Goal: Transaction & Acquisition: Purchase product/service

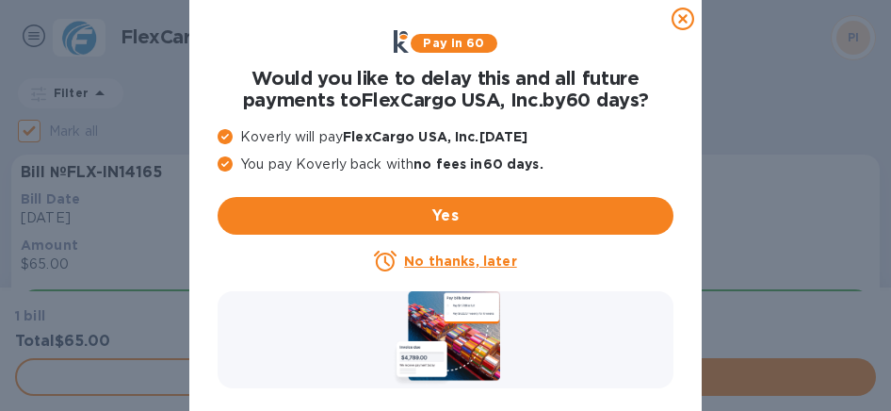
click at [687, 16] on icon at bounding box center [683, 19] width 23 height 23
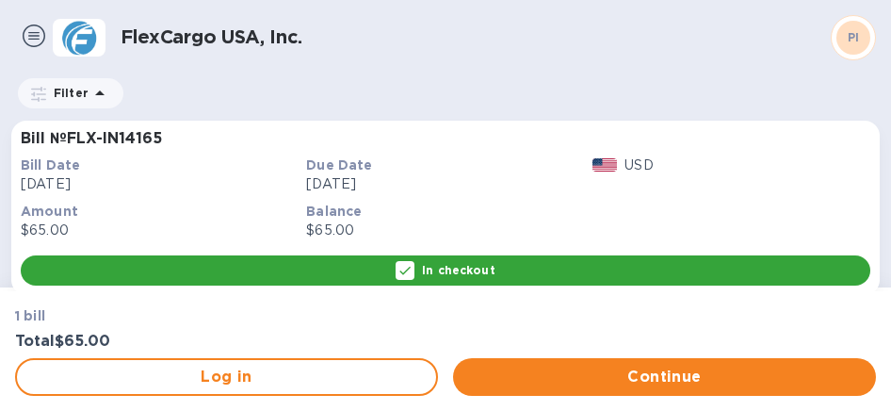
scroll to position [52, 0]
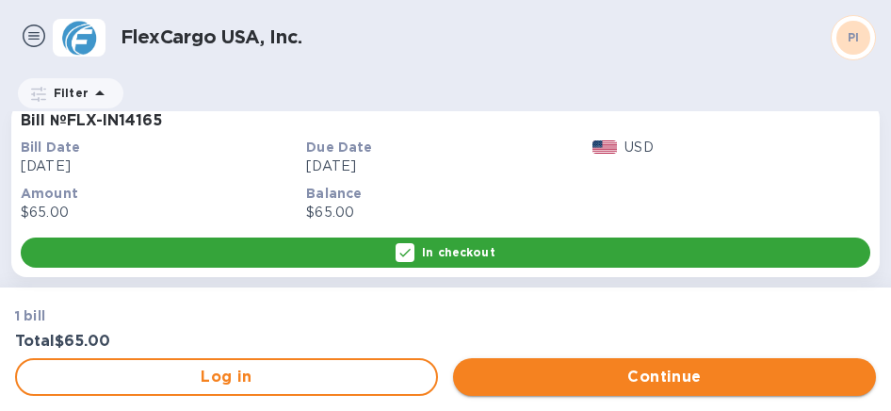
click at [653, 374] on span "Continue" at bounding box center [664, 376] width 393 height 23
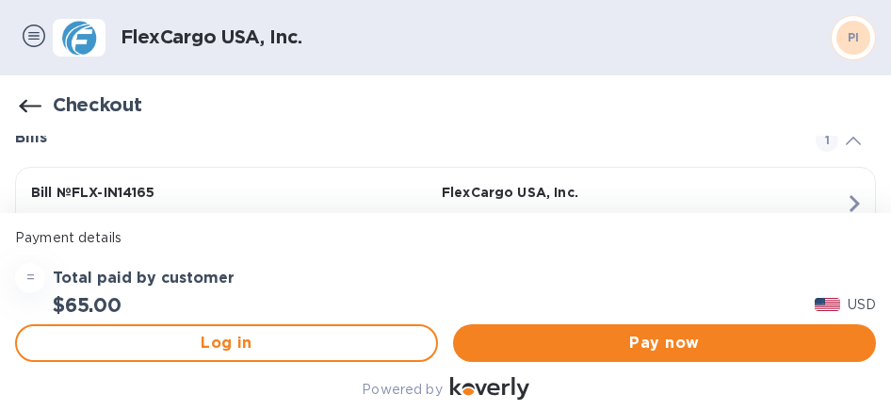
scroll to position [152, 0]
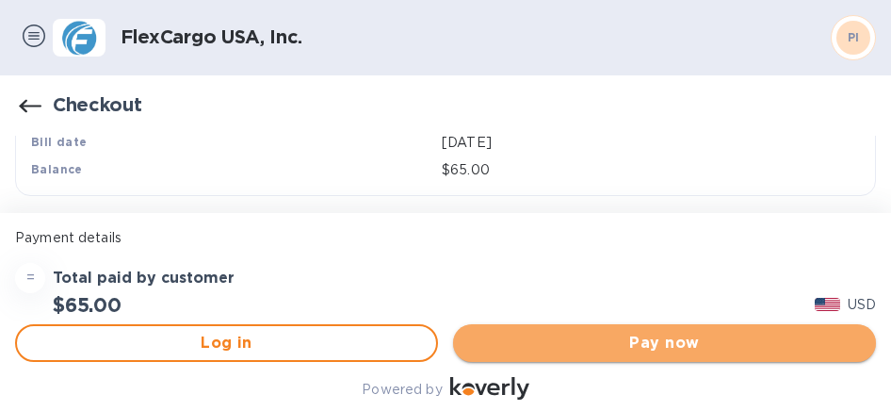
click at [698, 338] on span "Pay now" at bounding box center [664, 343] width 393 height 23
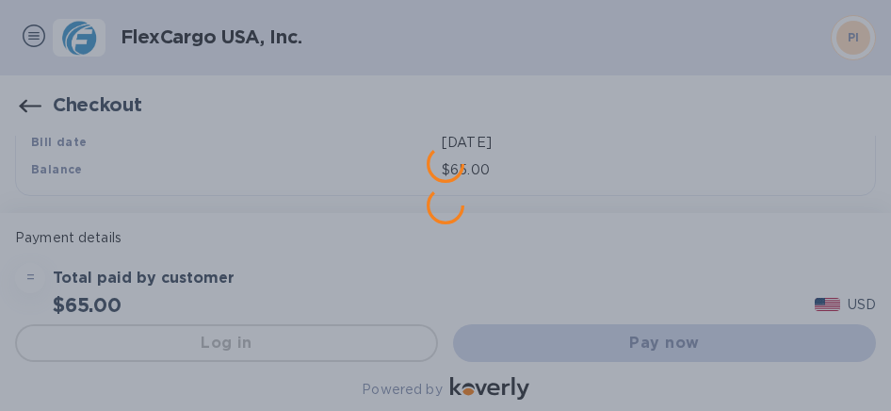
scroll to position [0, 0]
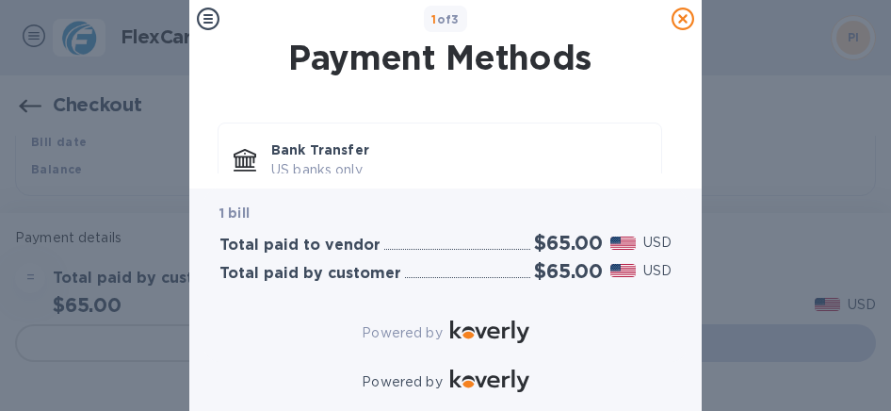
click at [688, 73] on div "Payment Methods Bank Transfer US banks only. Credit Card and more..." at bounding box center [445, 113] width 512 height 151
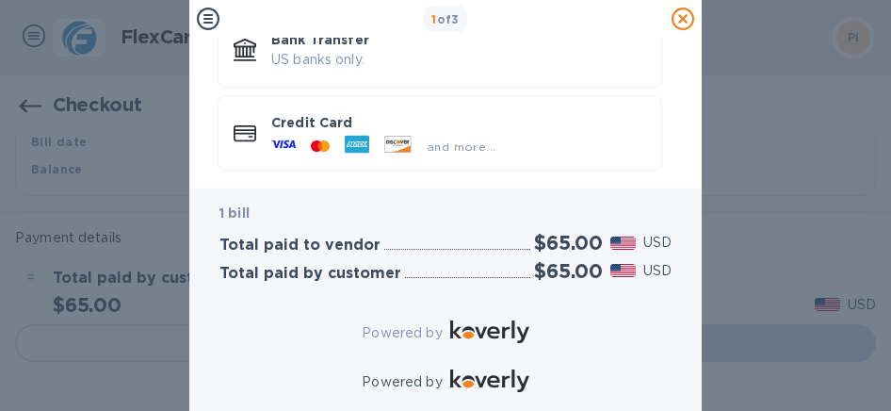
scroll to position [137, 0]
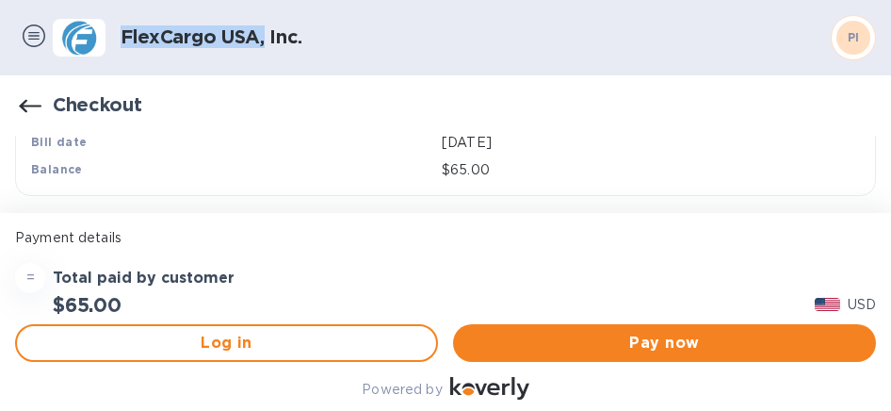
drag, startPoint x: 268, startPoint y: 41, endPoint x: 120, endPoint y: 41, distance: 148.8
click at [120, 41] on div "FlexCargo USA, Inc. PI" at bounding box center [464, 37] width 823 height 45
copy h1 "FlexCargo [GEOGRAPHIC_DATA],"
click at [51, 105] on div "Checkout" at bounding box center [446, 105] width 876 height 45
click at [36, 103] on icon "button" at bounding box center [30, 106] width 23 height 23
